Goal: Task Accomplishment & Management: Complete application form

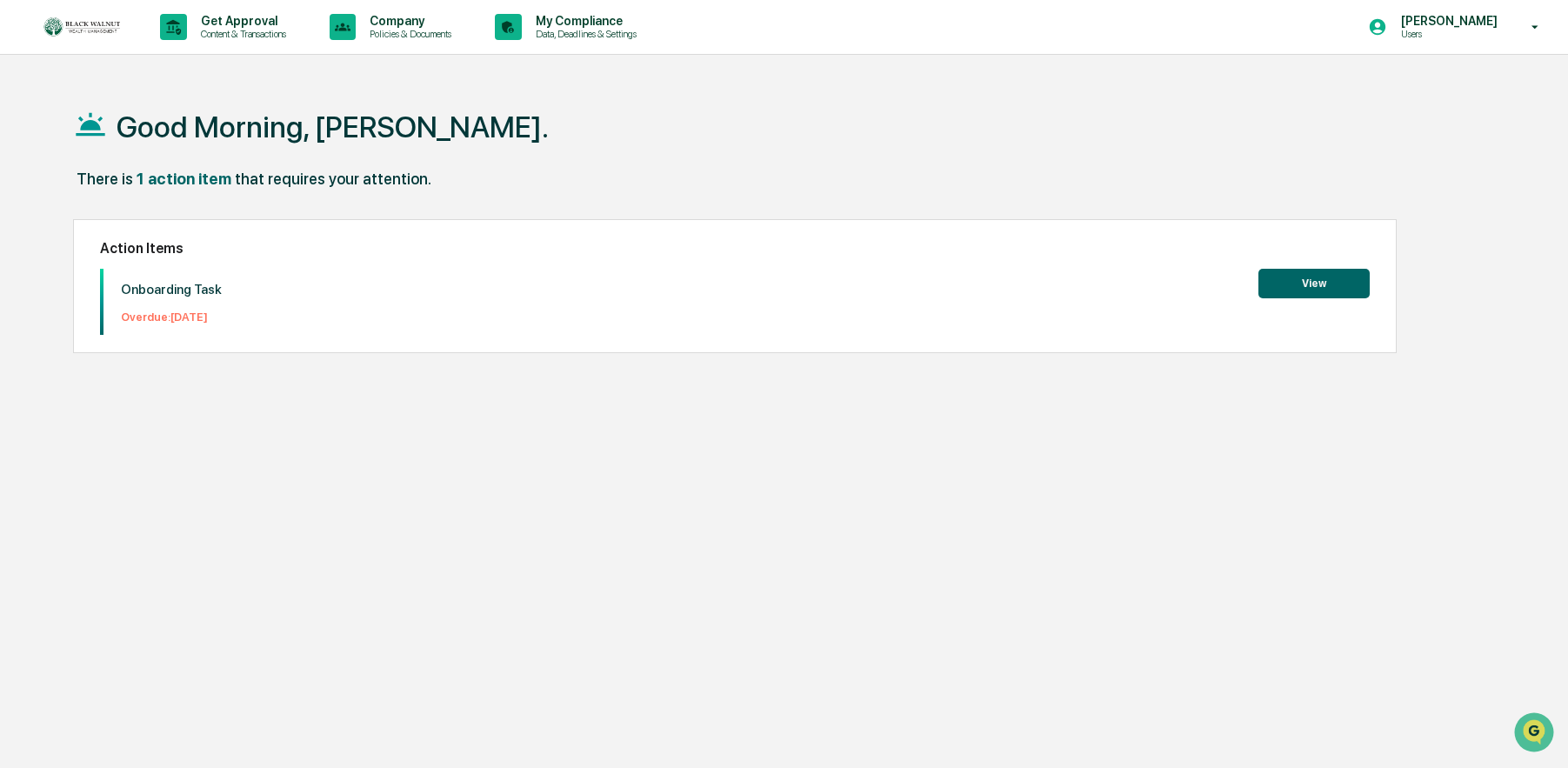
click at [1296, 272] on button "View" at bounding box center [1314, 283] width 112 height 30
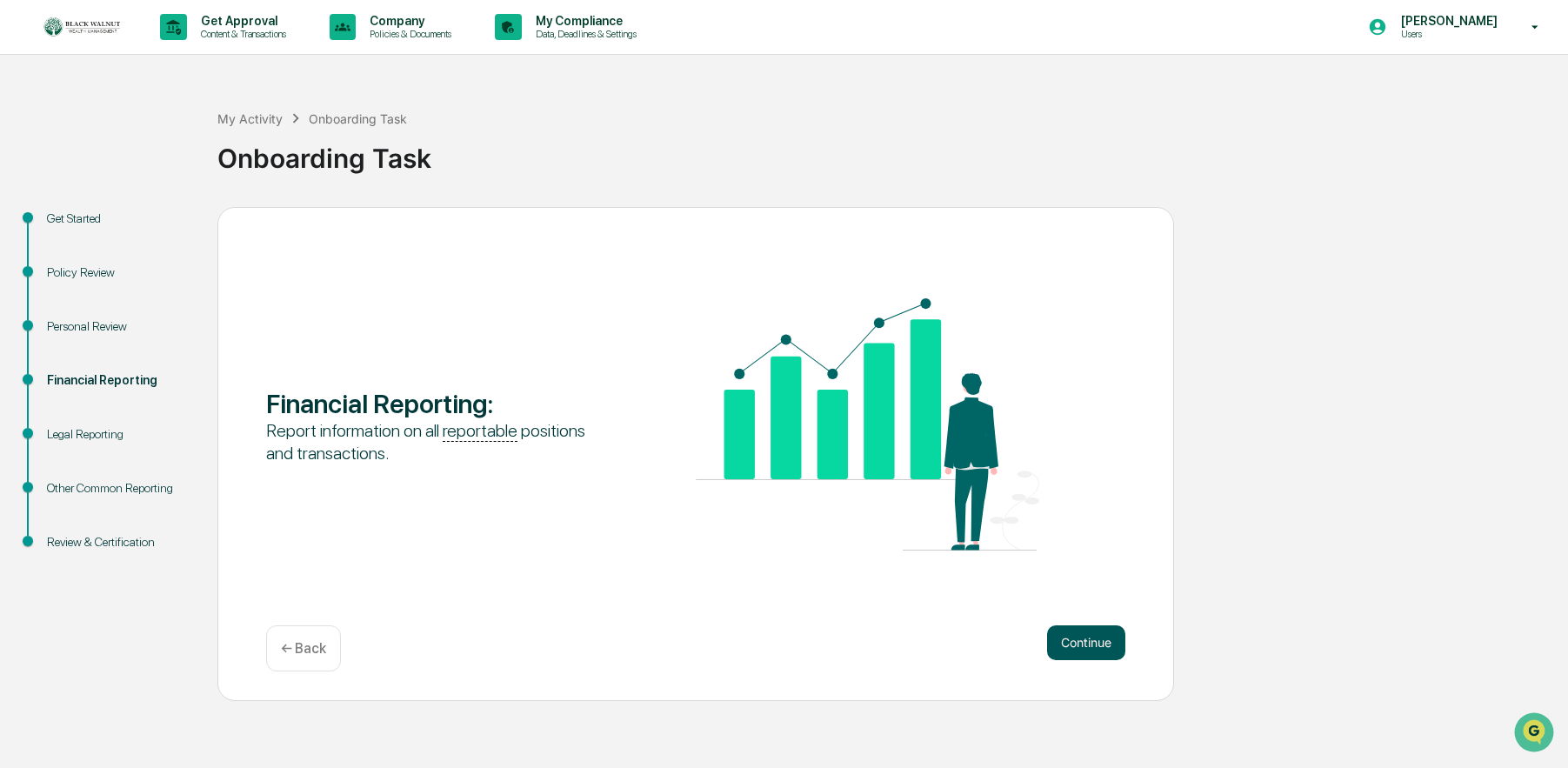
click at [1092, 650] on button "Continue" at bounding box center [1085, 642] width 78 height 35
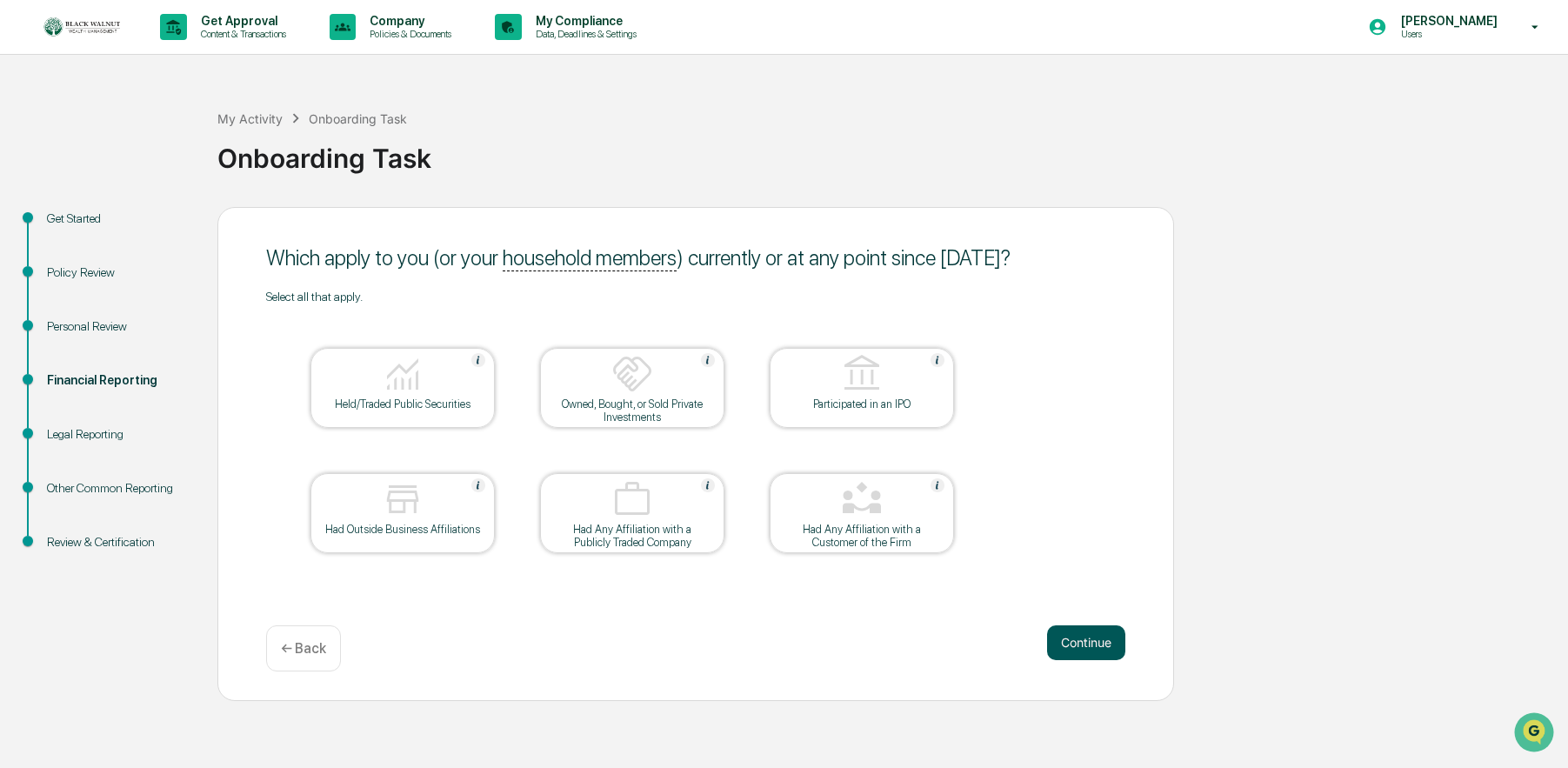
click at [1092, 650] on button "Continue" at bounding box center [1085, 642] width 78 height 35
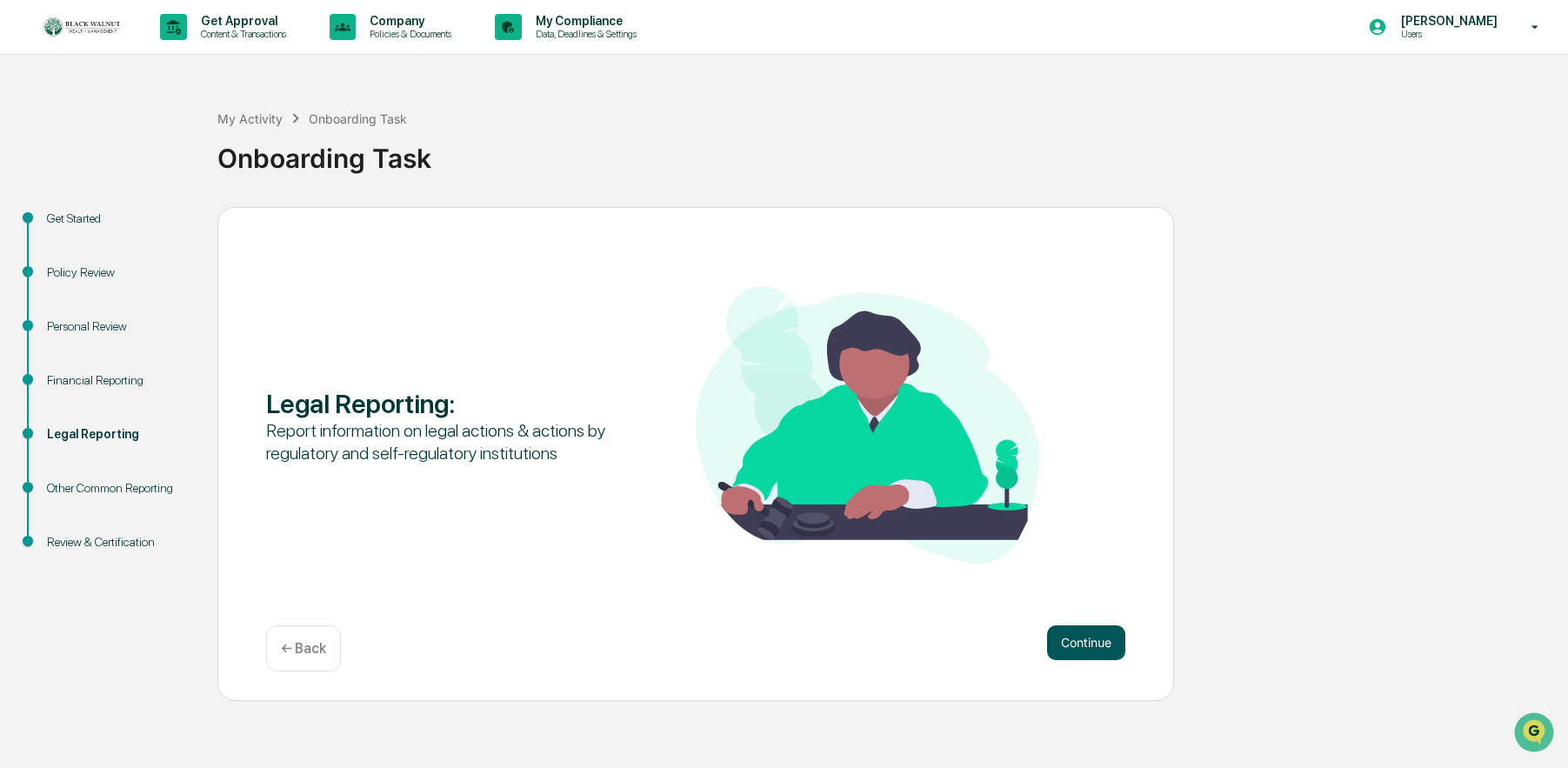
click at [1105, 631] on button "Continue" at bounding box center [1085, 642] width 78 height 35
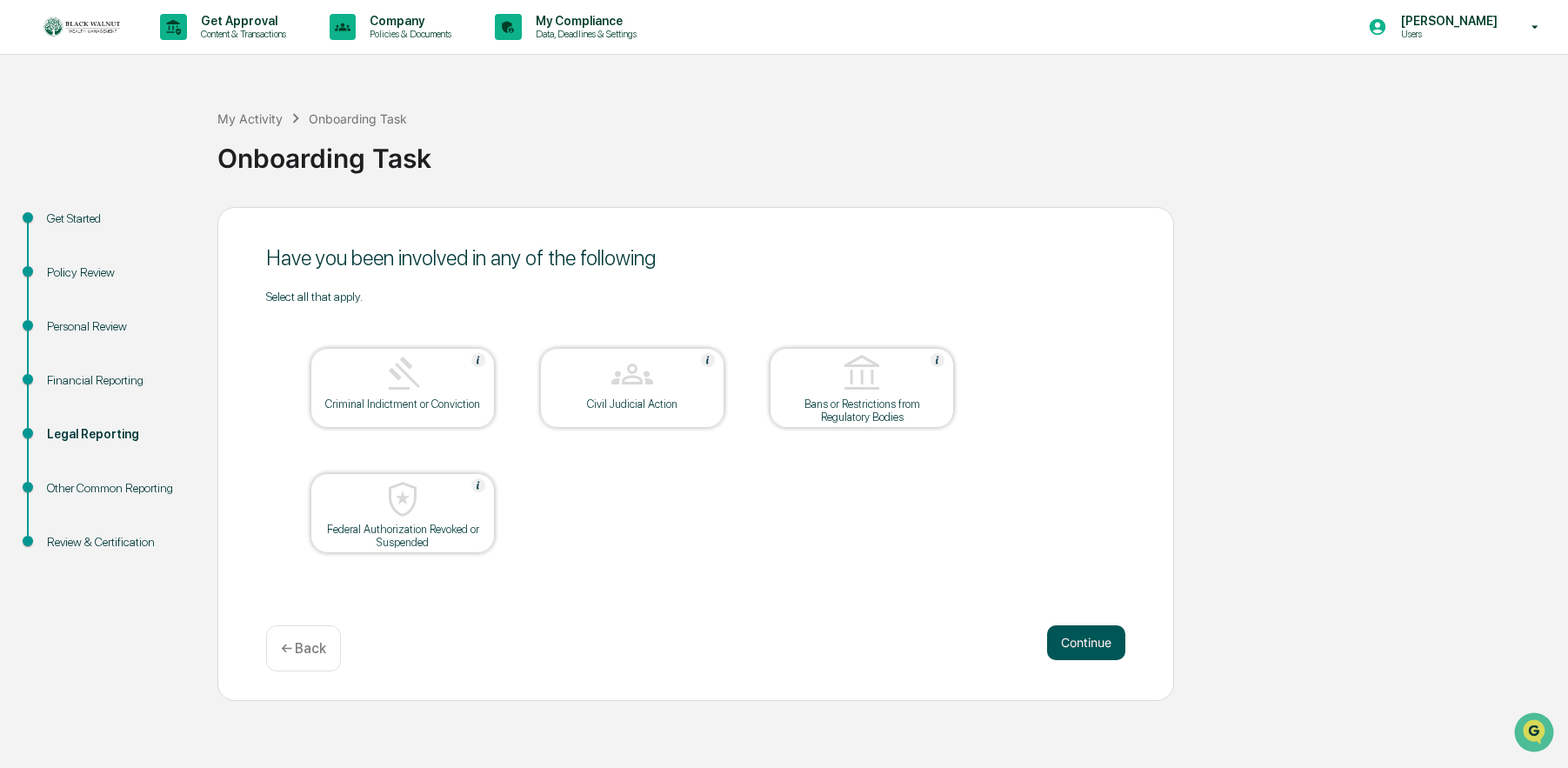
click at [1083, 641] on button "Continue" at bounding box center [1085, 642] width 78 height 35
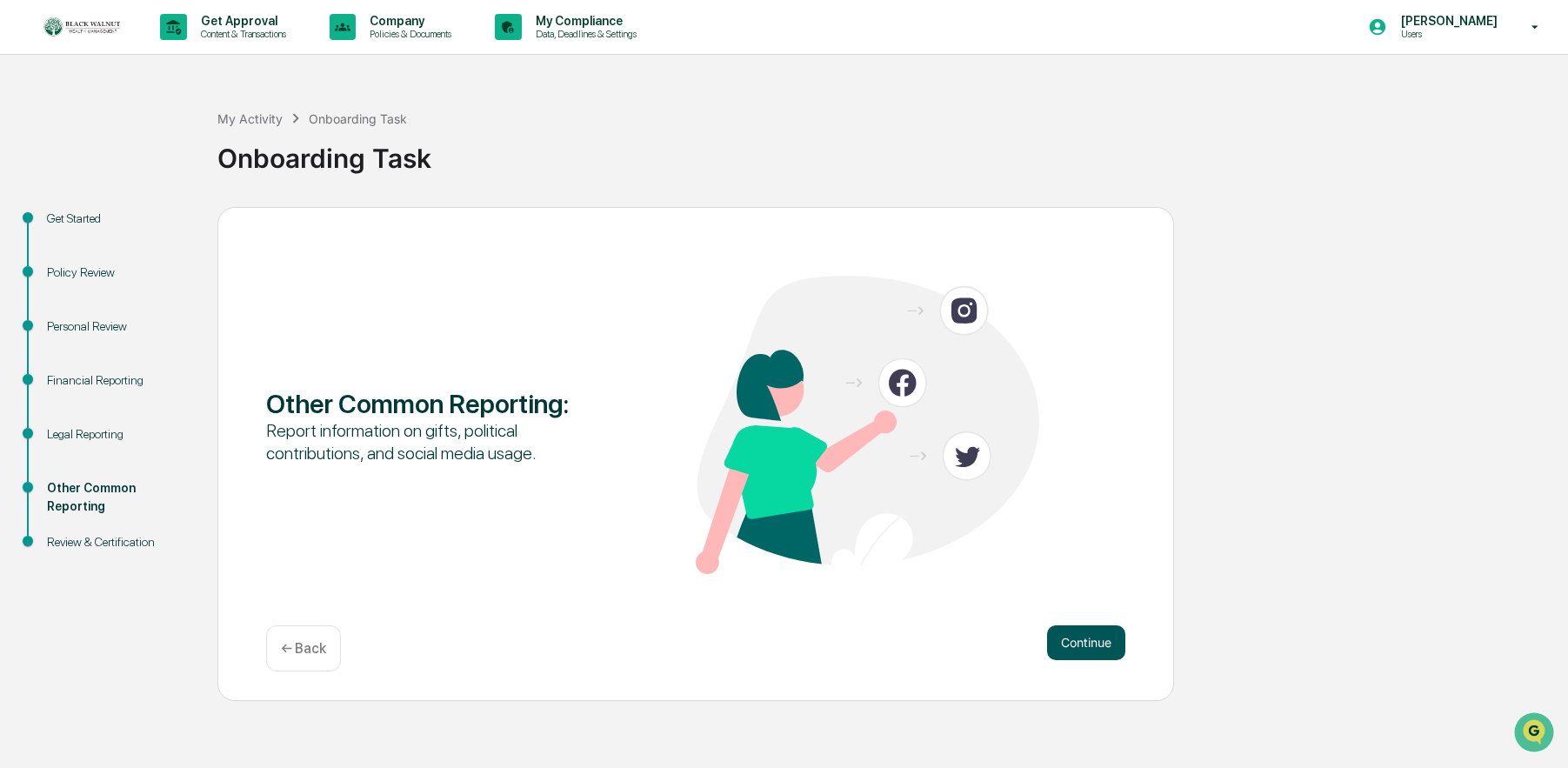
click at [1080, 640] on button "Continue" at bounding box center [1085, 642] width 78 height 35
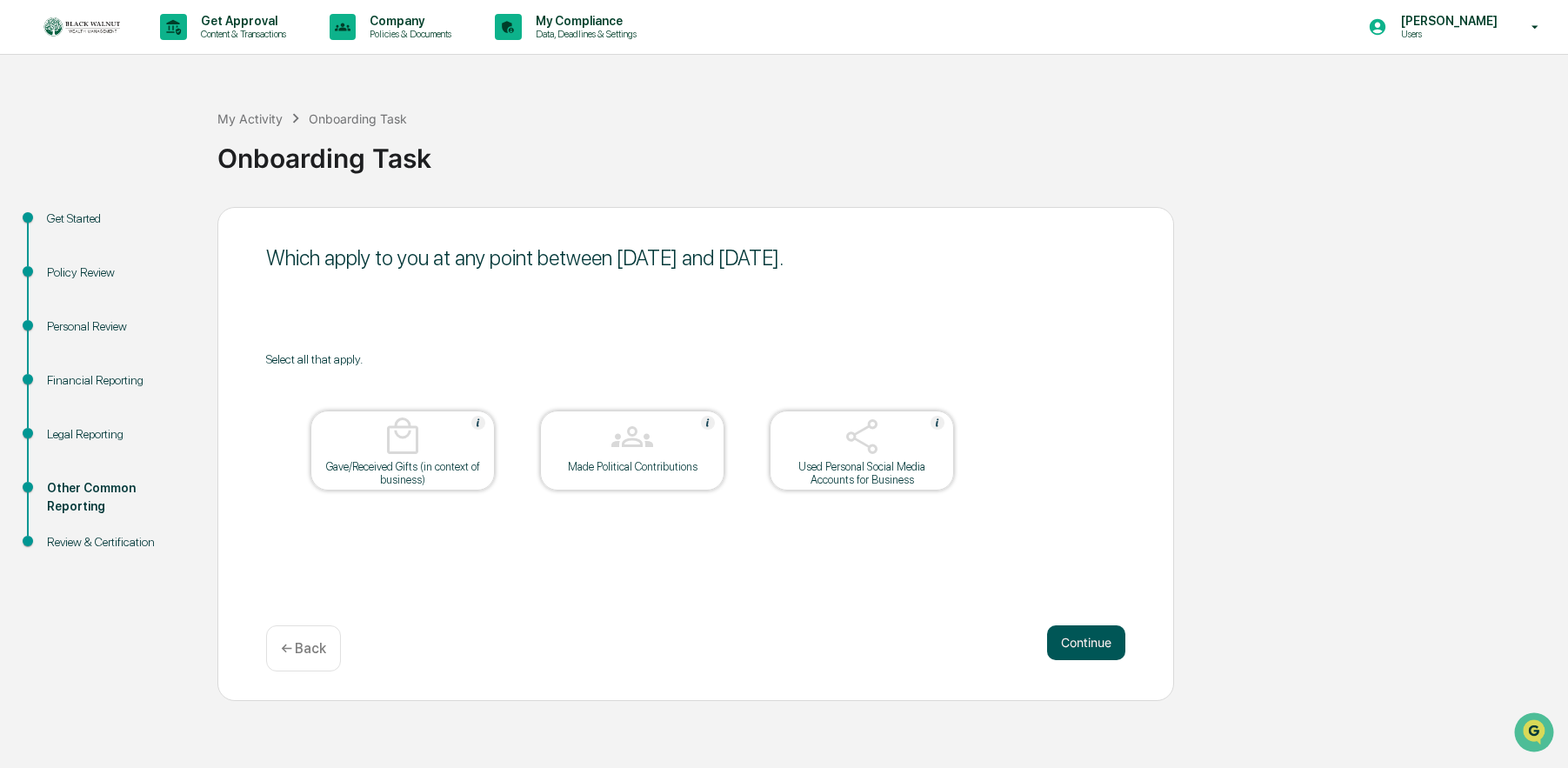
click at [1101, 632] on button "Continue" at bounding box center [1085, 642] width 78 height 35
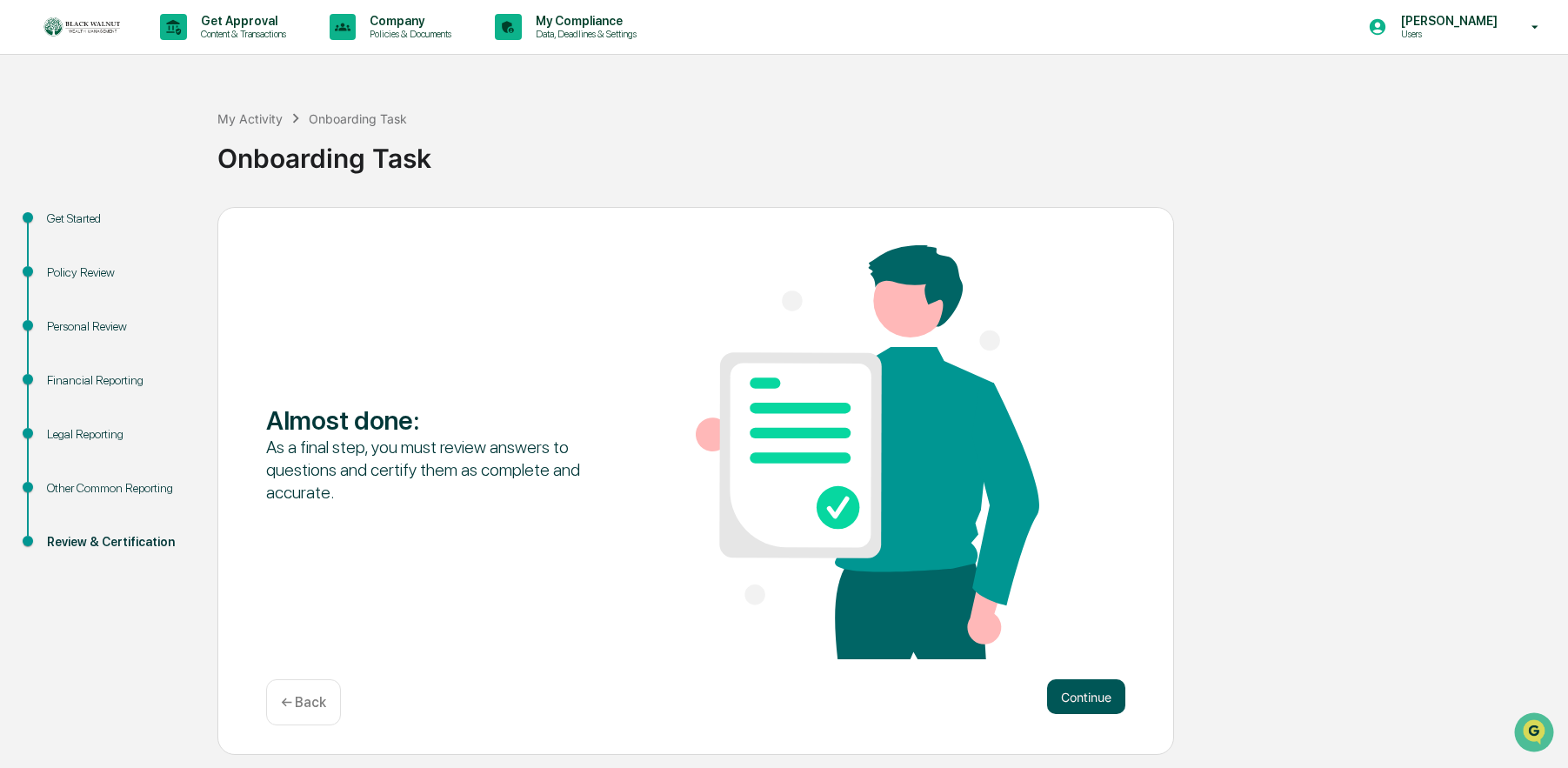
click at [1065, 687] on button "Continue" at bounding box center [1085, 696] width 78 height 35
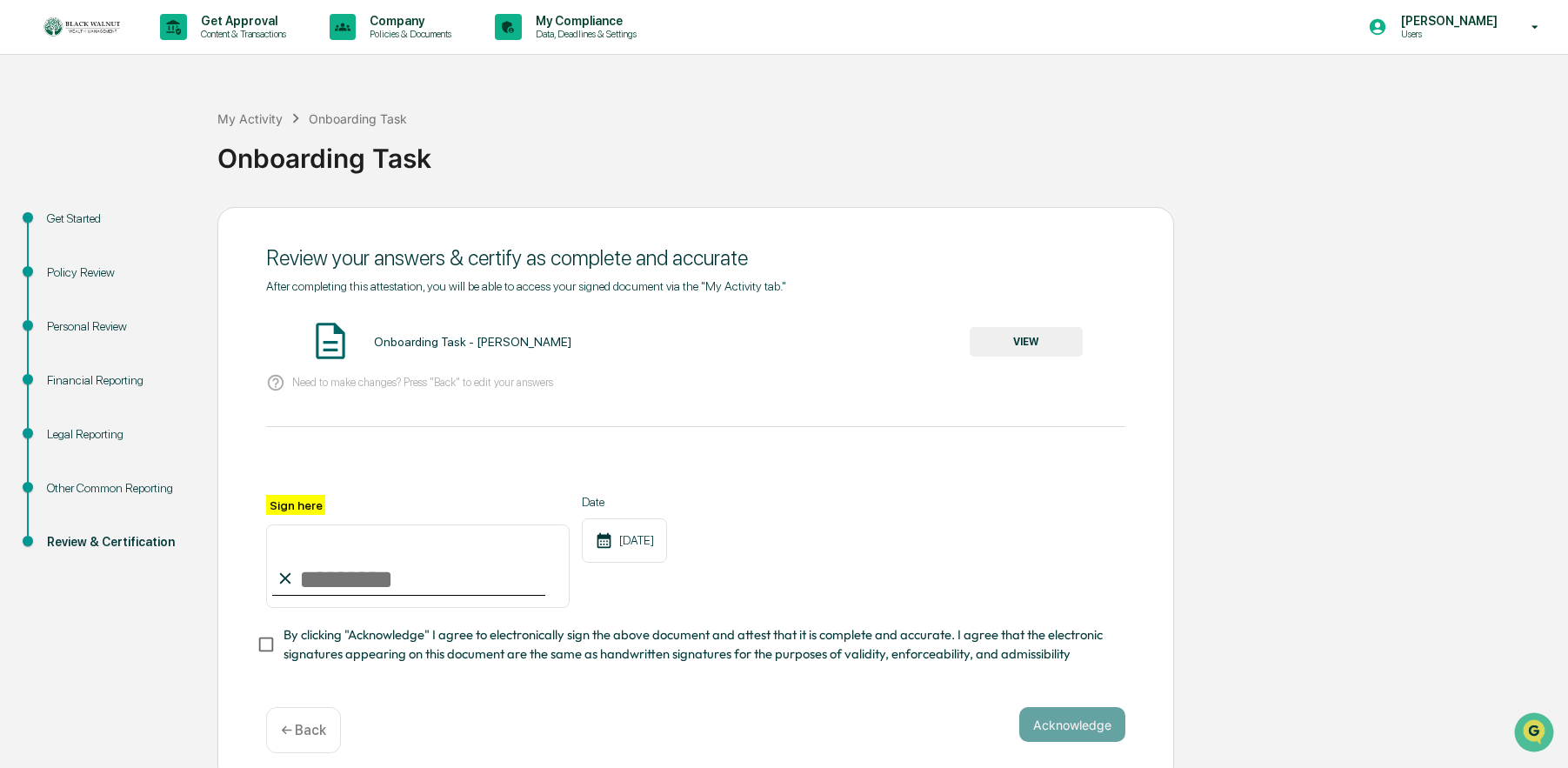
click at [360, 576] on input "Sign here" at bounding box center [418, 565] width 304 height 84
type input "**********"
click at [1078, 730] on button "Acknowledge" at bounding box center [1072, 724] width 106 height 35
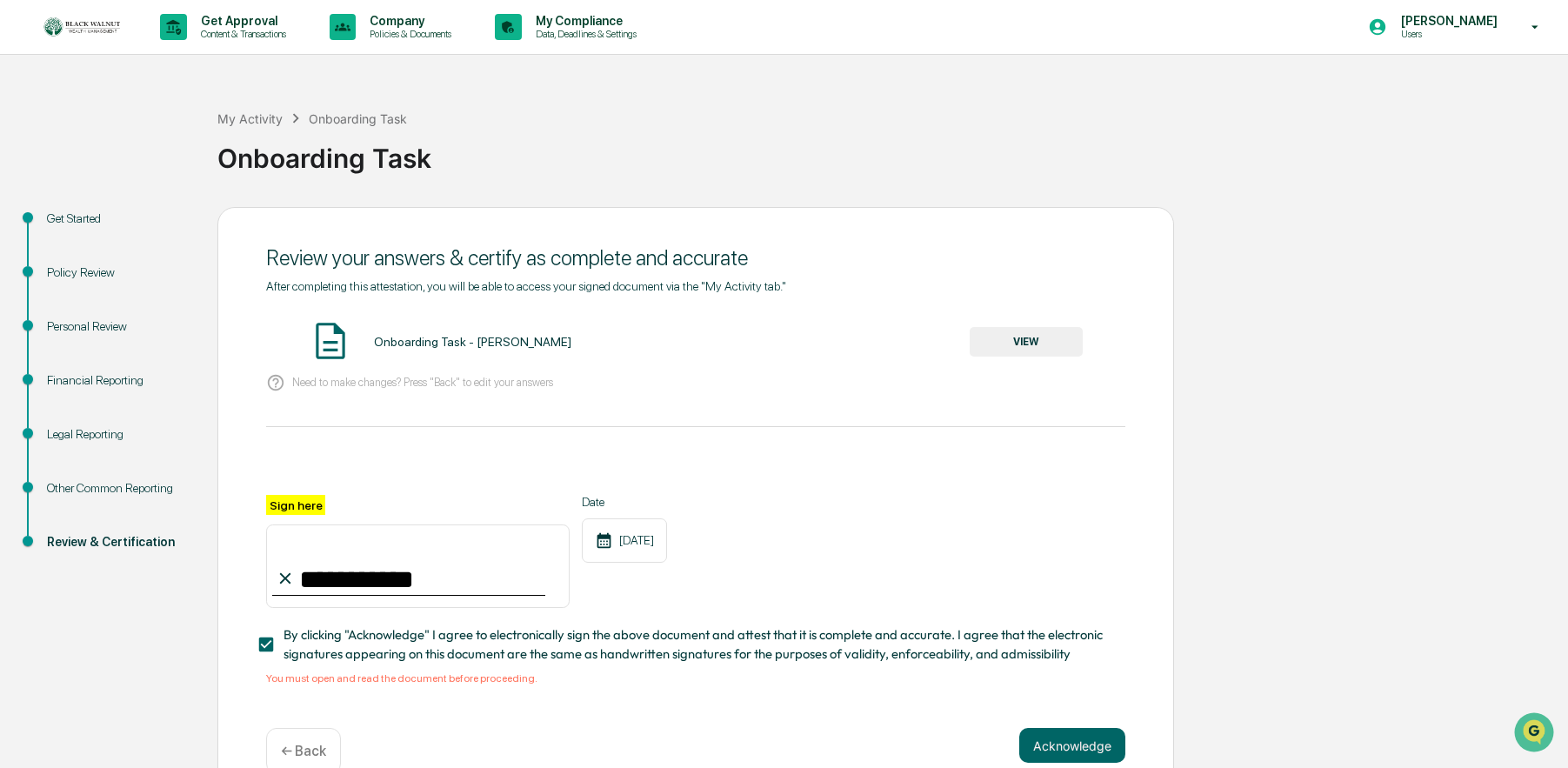
drag, startPoint x: 405, startPoint y: 338, endPoint x: 547, endPoint y: 330, distance: 142.2
click at [405, 338] on div "Onboarding Task - [PERSON_NAME]" at bounding box center [472, 341] width 197 height 13
click at [1009, 331] on button "VIEW" at bounding box center [1027, 341] width 113 height 30
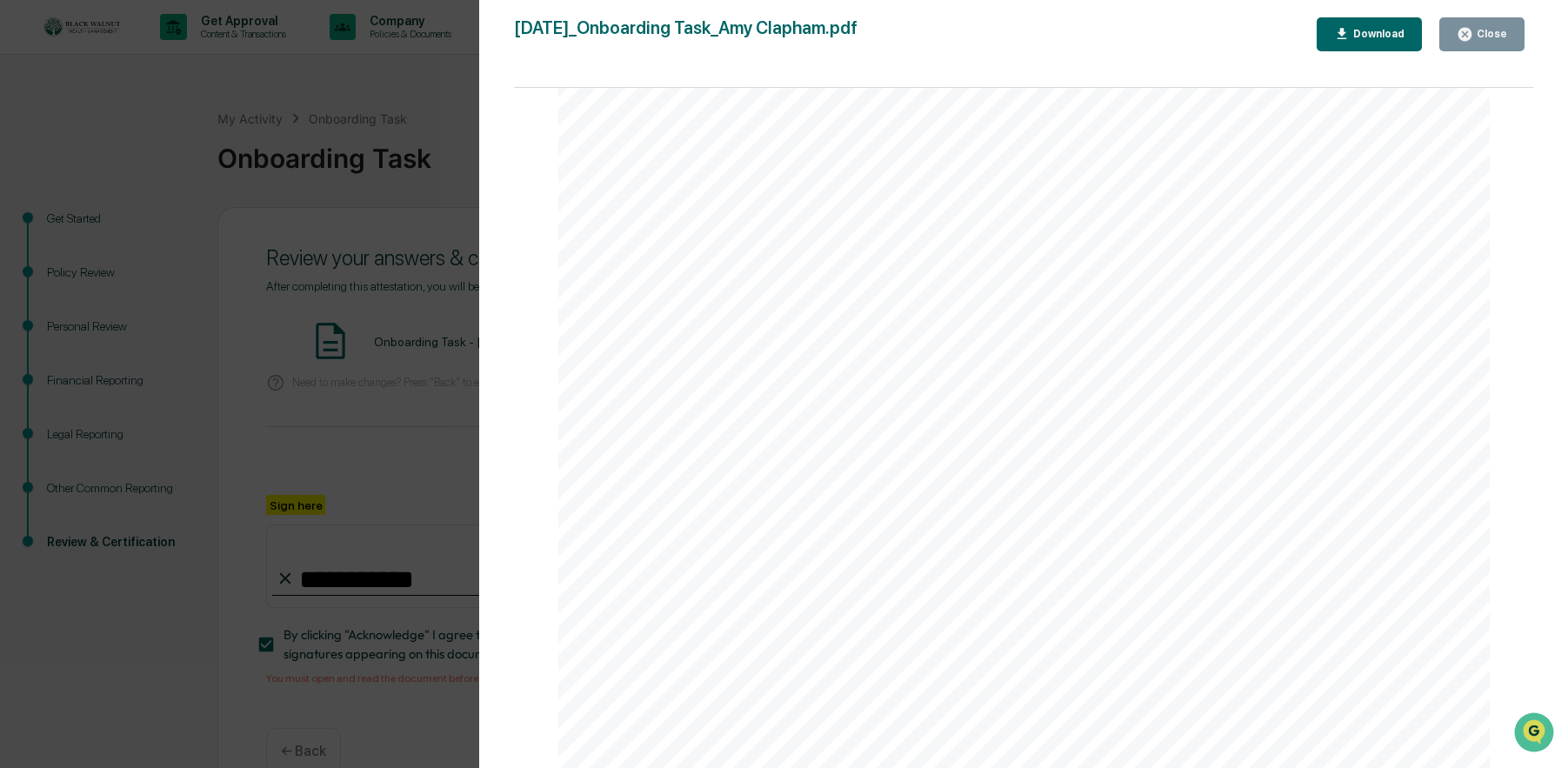
scroll to position [35, 0]
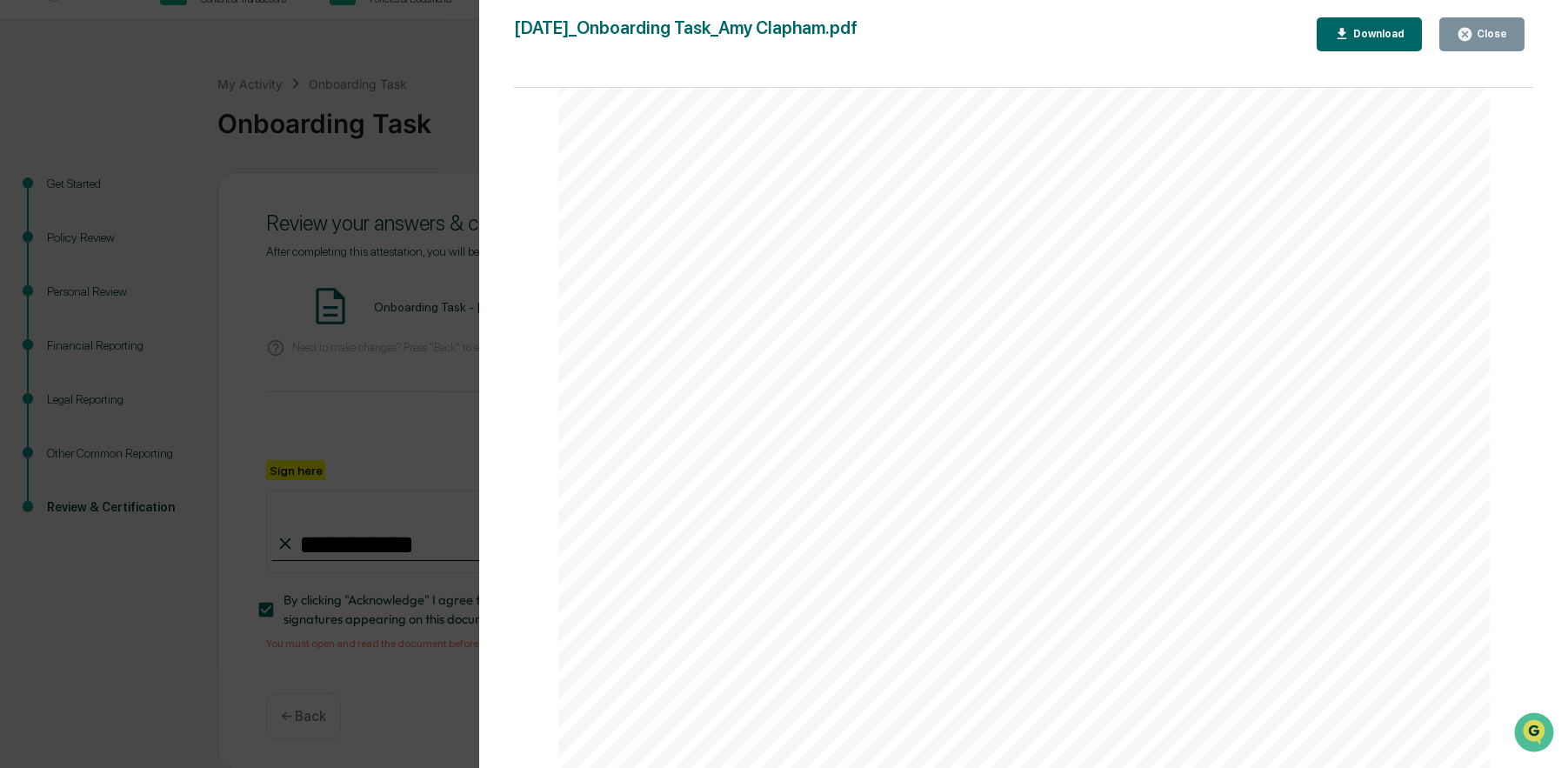
click at [1511, 37] on button "Close" at bounding box center [1481, 34] width 86 height 34
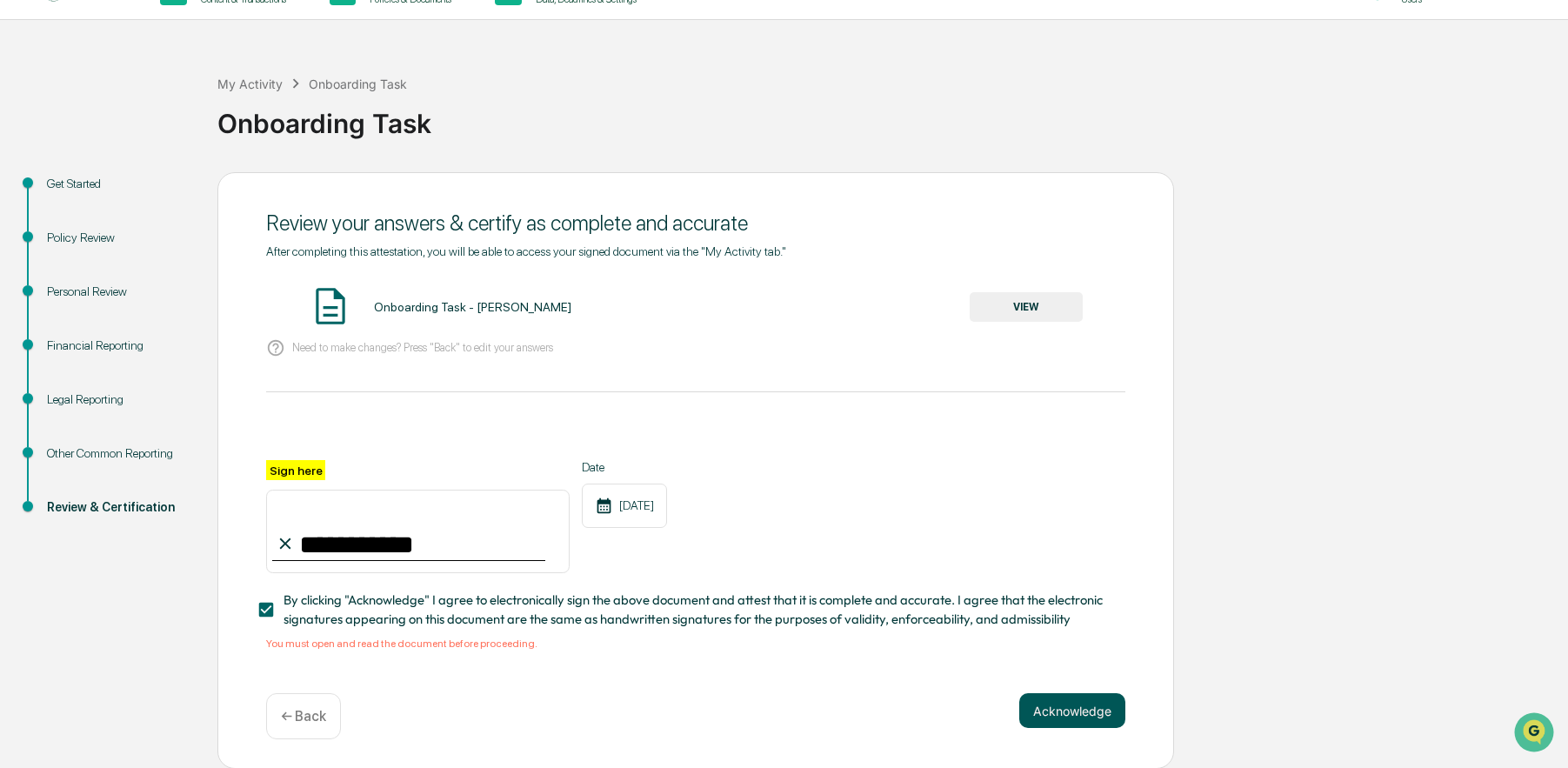
click at [1043, 711] on button "Acknowledge" at bounding box center [1072, 710] width 106 height 35
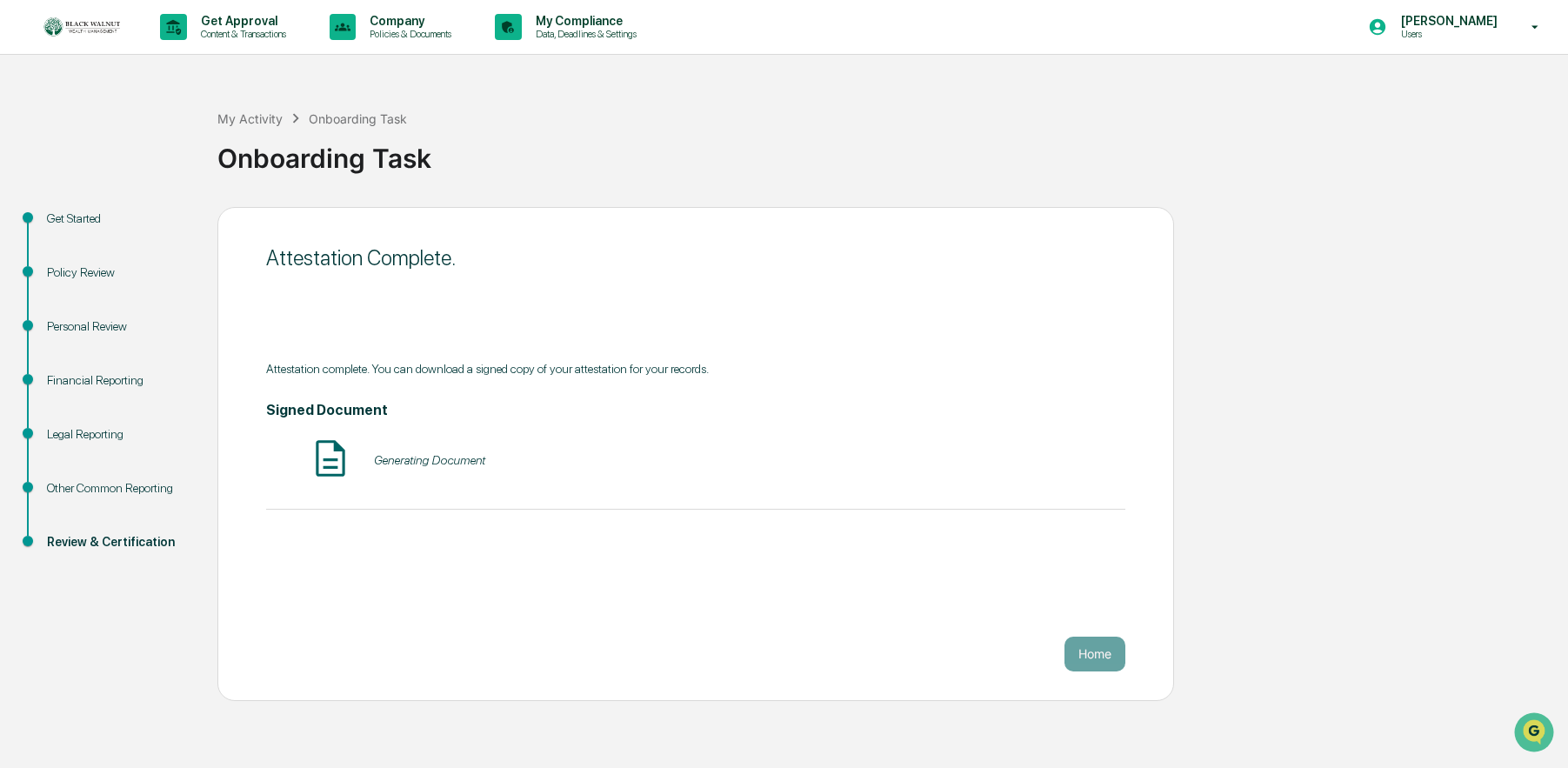
scroll to position [0, 0]
click at [1105, 655] on button "Home" at bounding box center [1094, 654] width 61 height 35
